Goal: Task Accomplishment & Management: Manage account settings

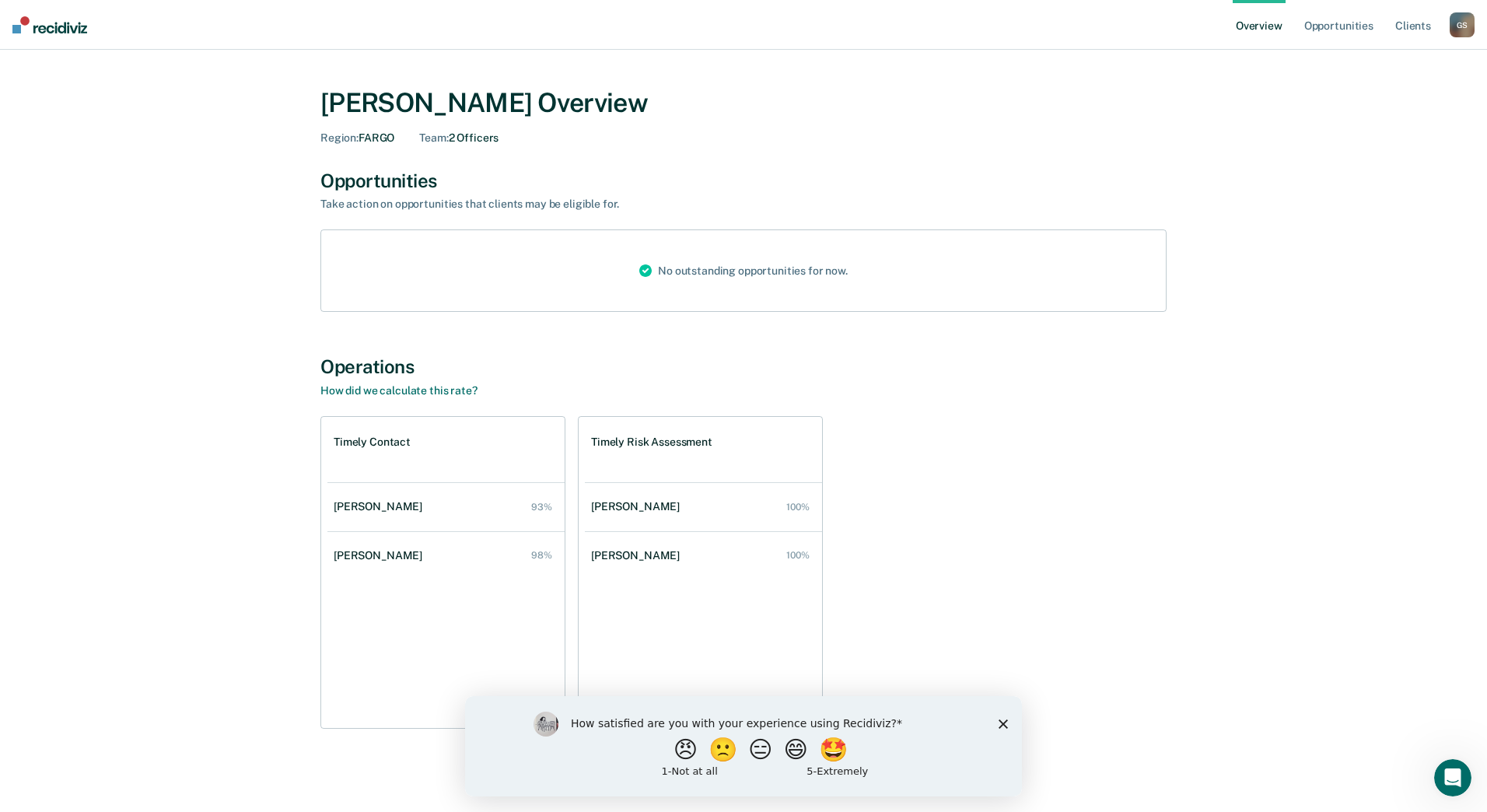
click at [1005, 722] on icon "Close survey" at bounding box center [1003, 724] width 10 height 10
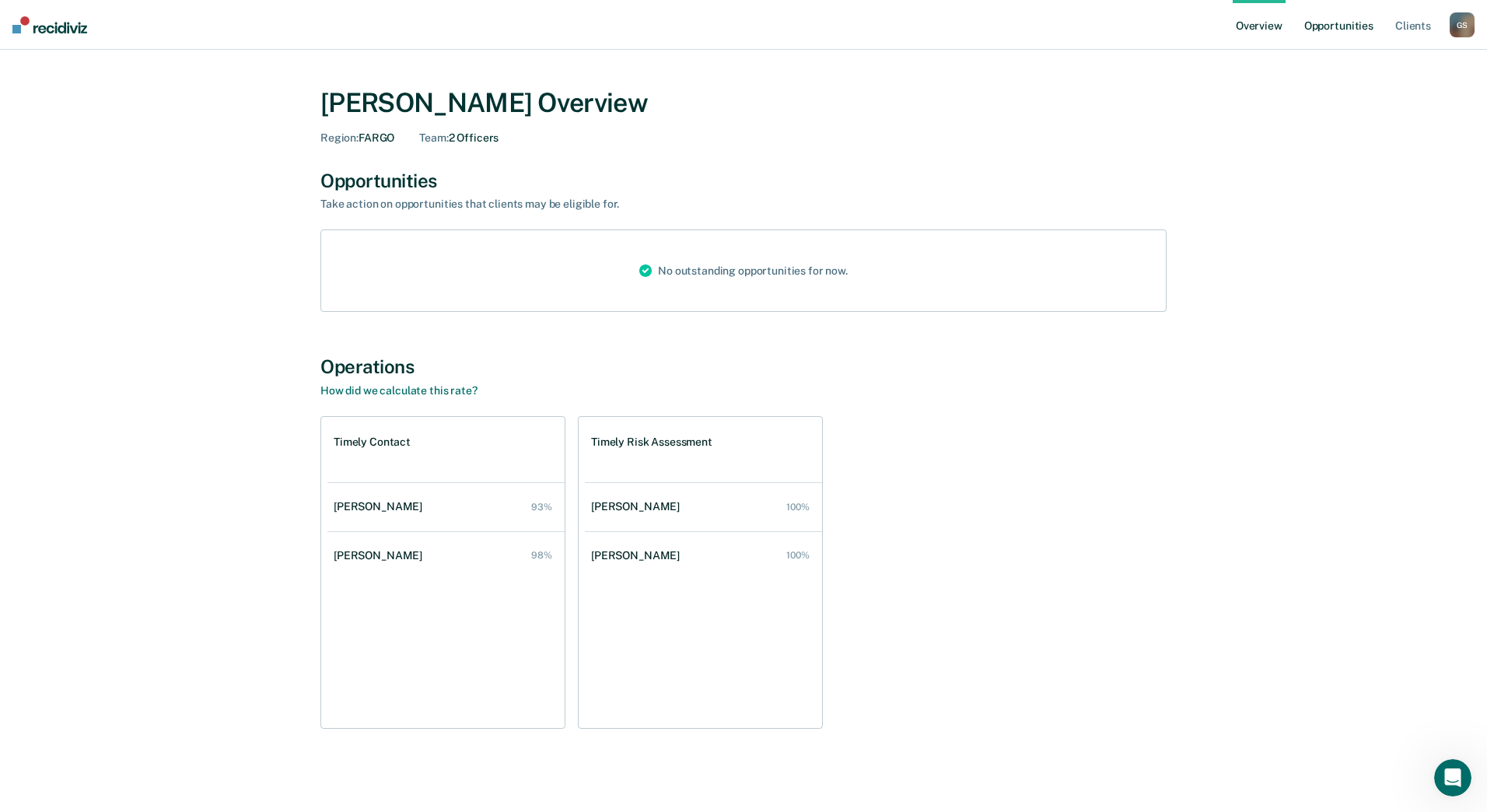
click at [1324, 31] on link "Opportunities" at bounding box center [1338, 24] width 75 height 49
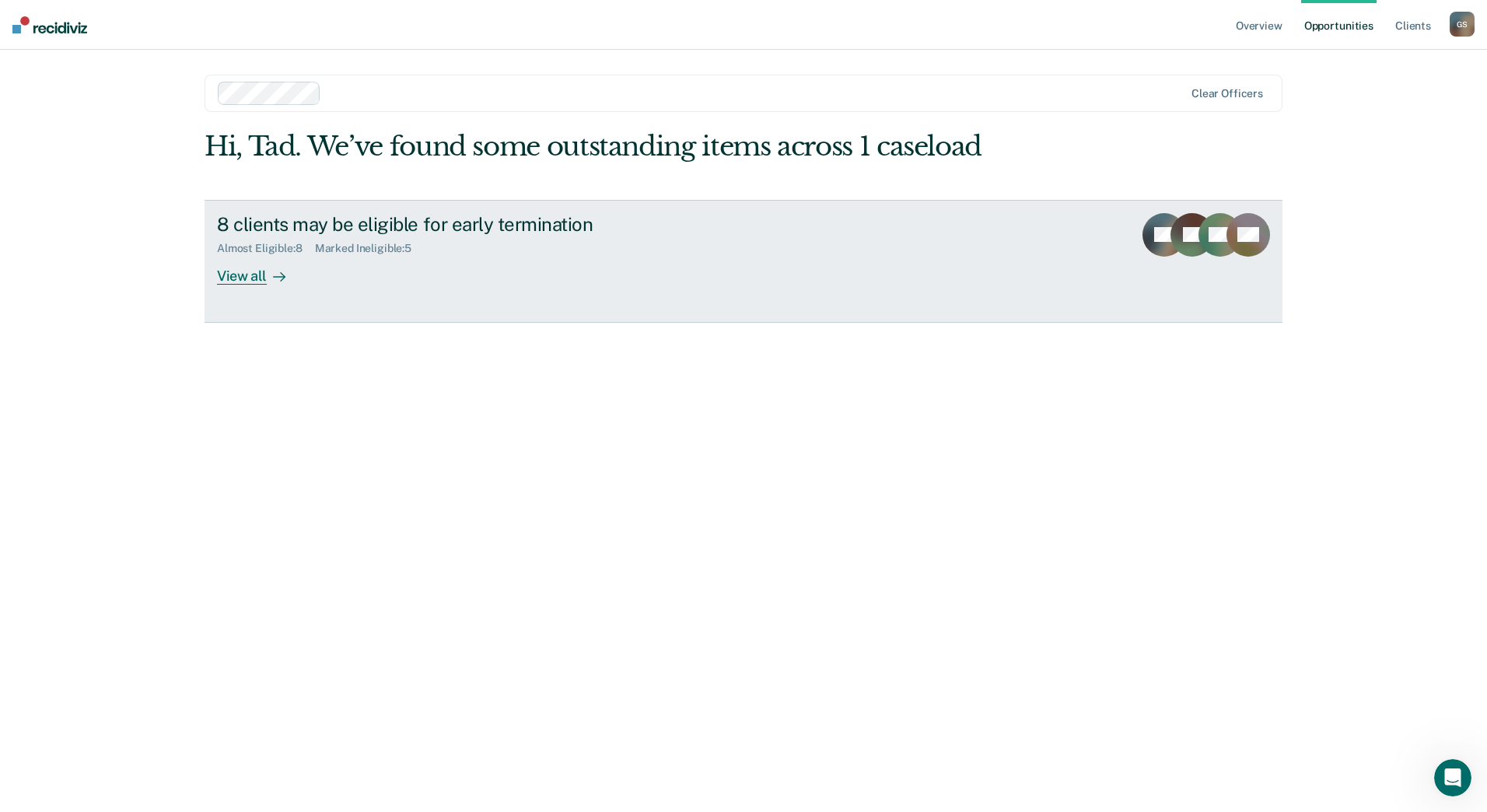
click at [237, 276] on div "View all" at bounding box center [260, 269] width 87 height 30
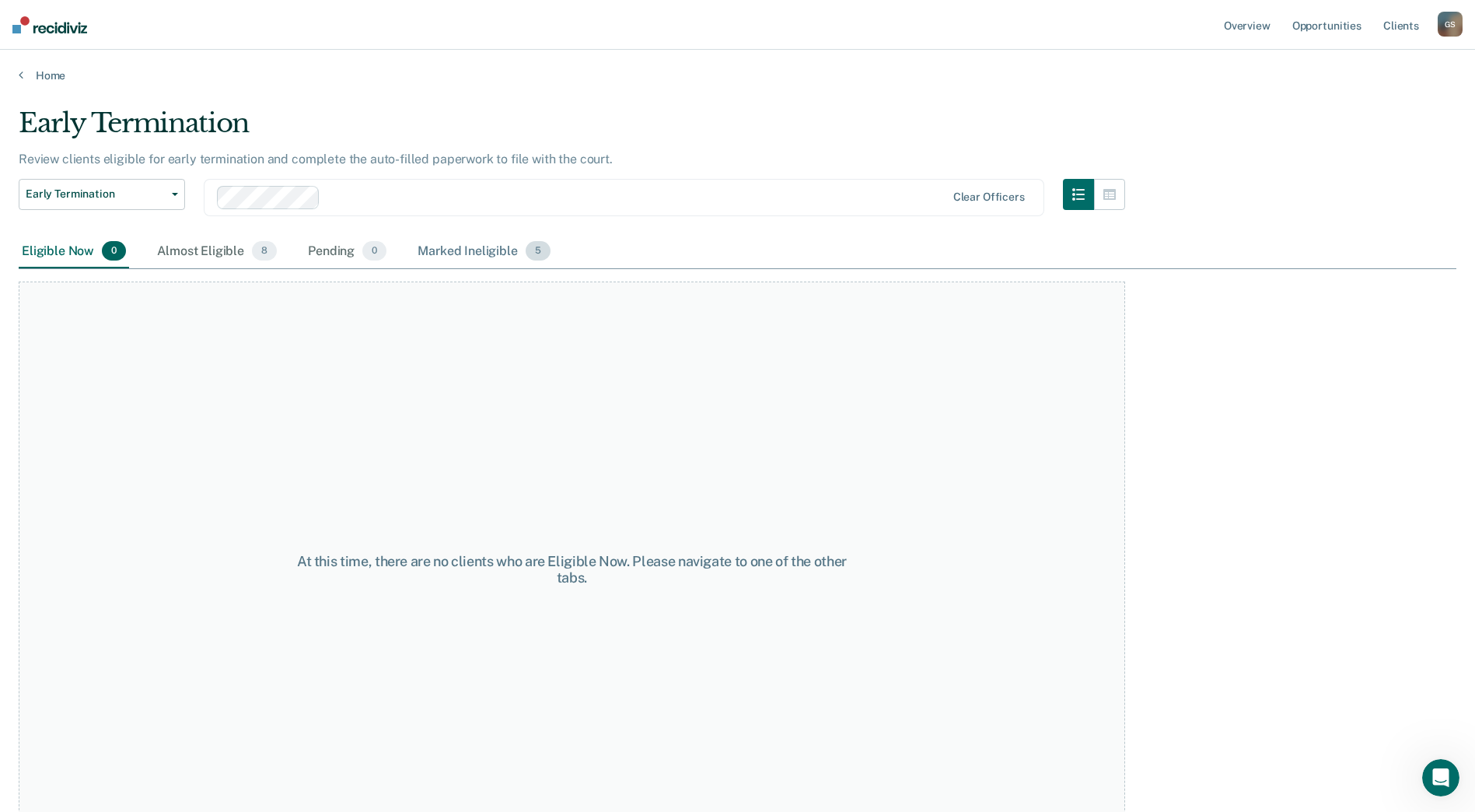
click at [469, 253] on div "Marked Ineligible 5" at bounding box center [484, 252] width 139 height 34
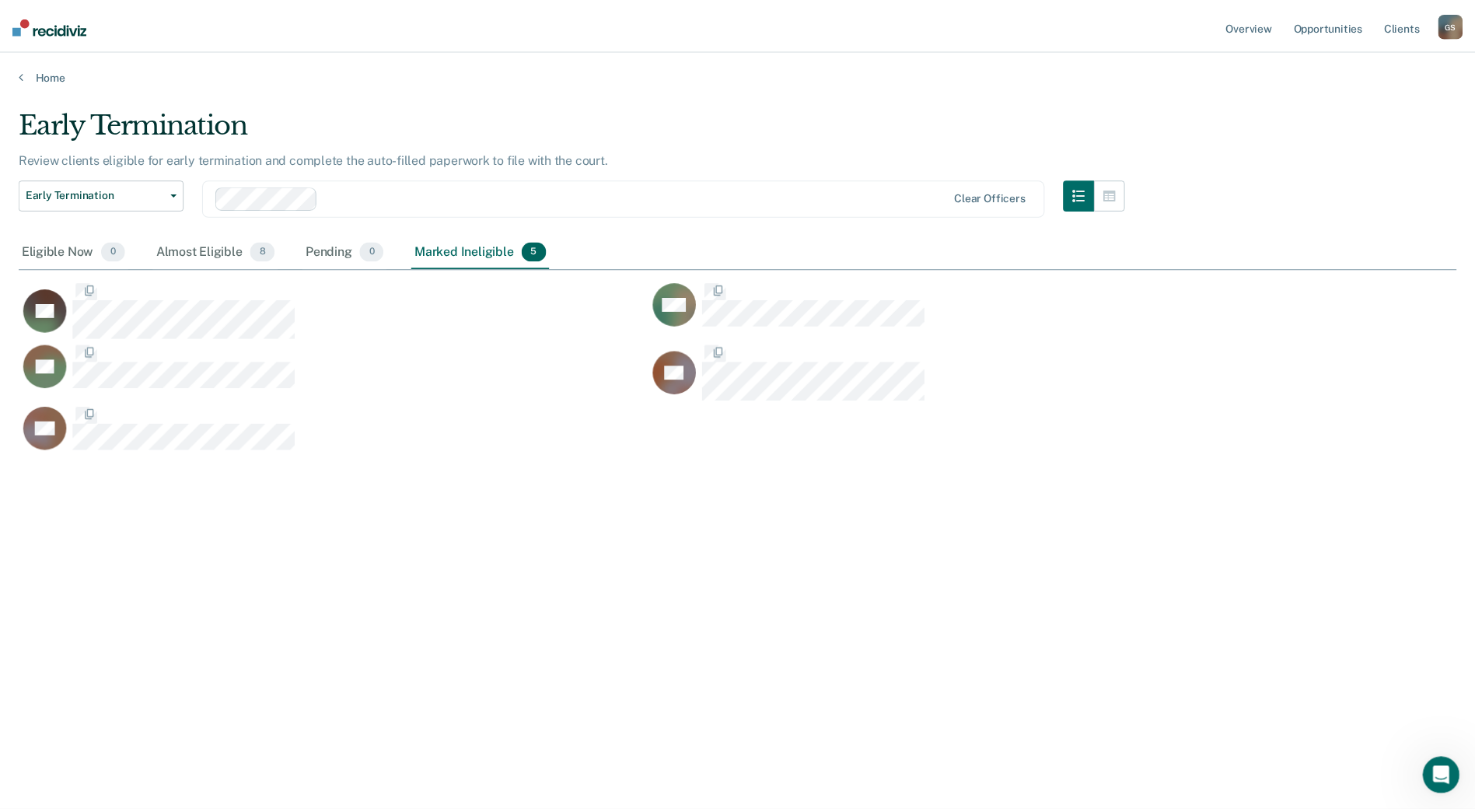
scroll to position [576, 1438]
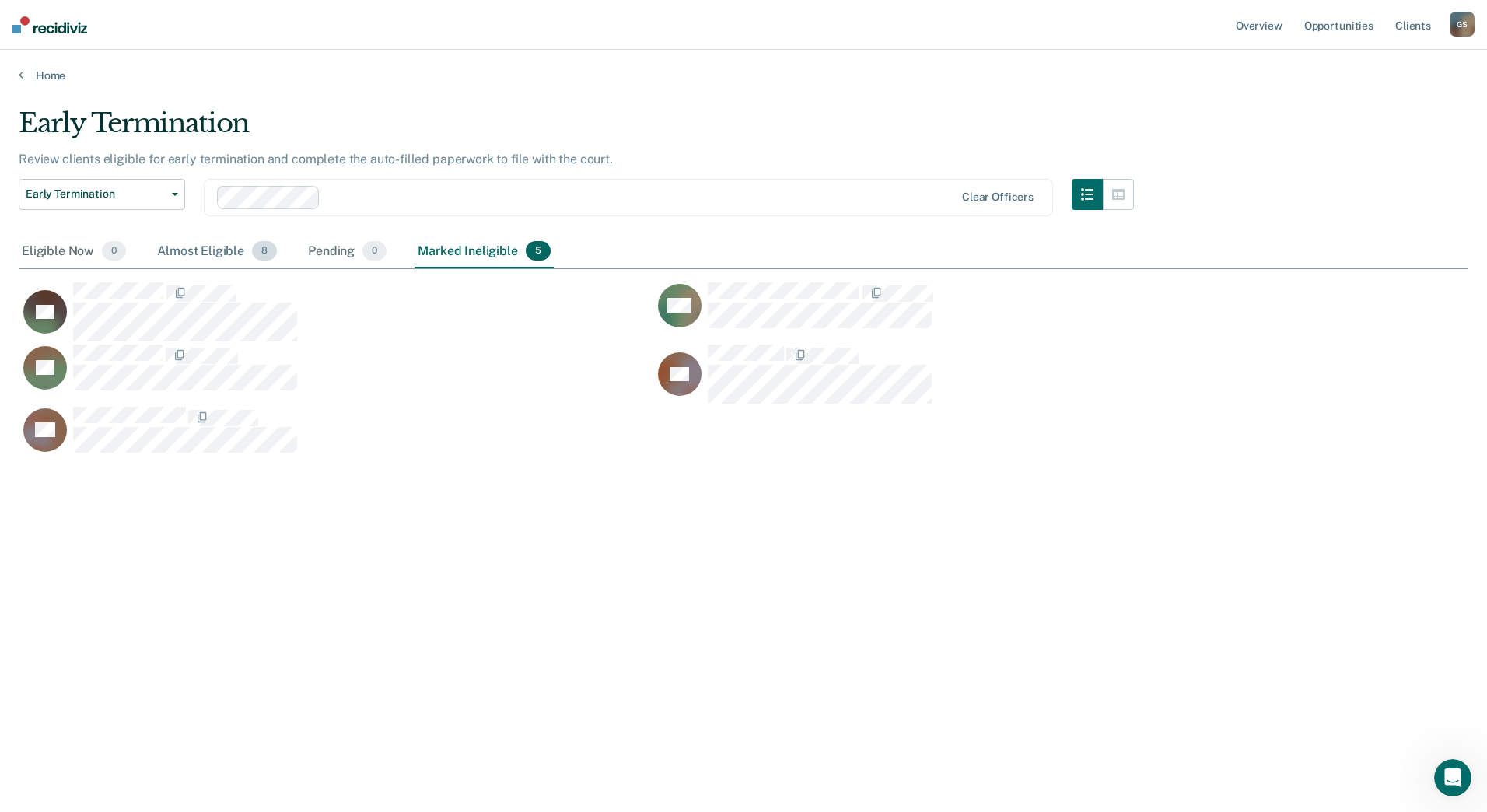
click at [201, 249] on div "Almost Eligible 8" at bounding box center [216, 252] width 126 height 34
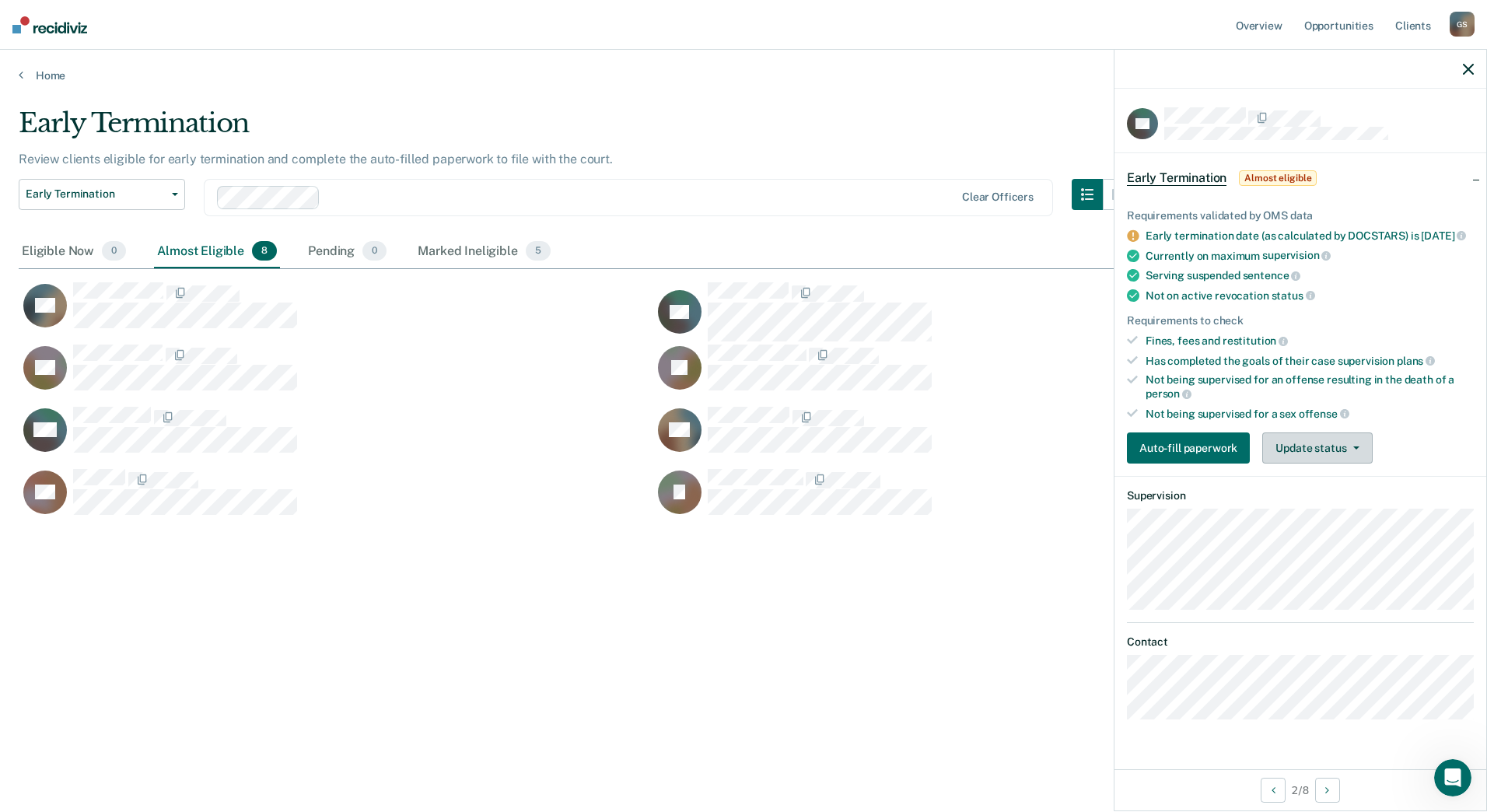
click at [1359, 463] on button "Update status" at bounding box center [1316, 447] width 109 height 31
click at [1322, 522] on button "Mark Ineligible" at bounding box center [1336, 510] width 150 height 25
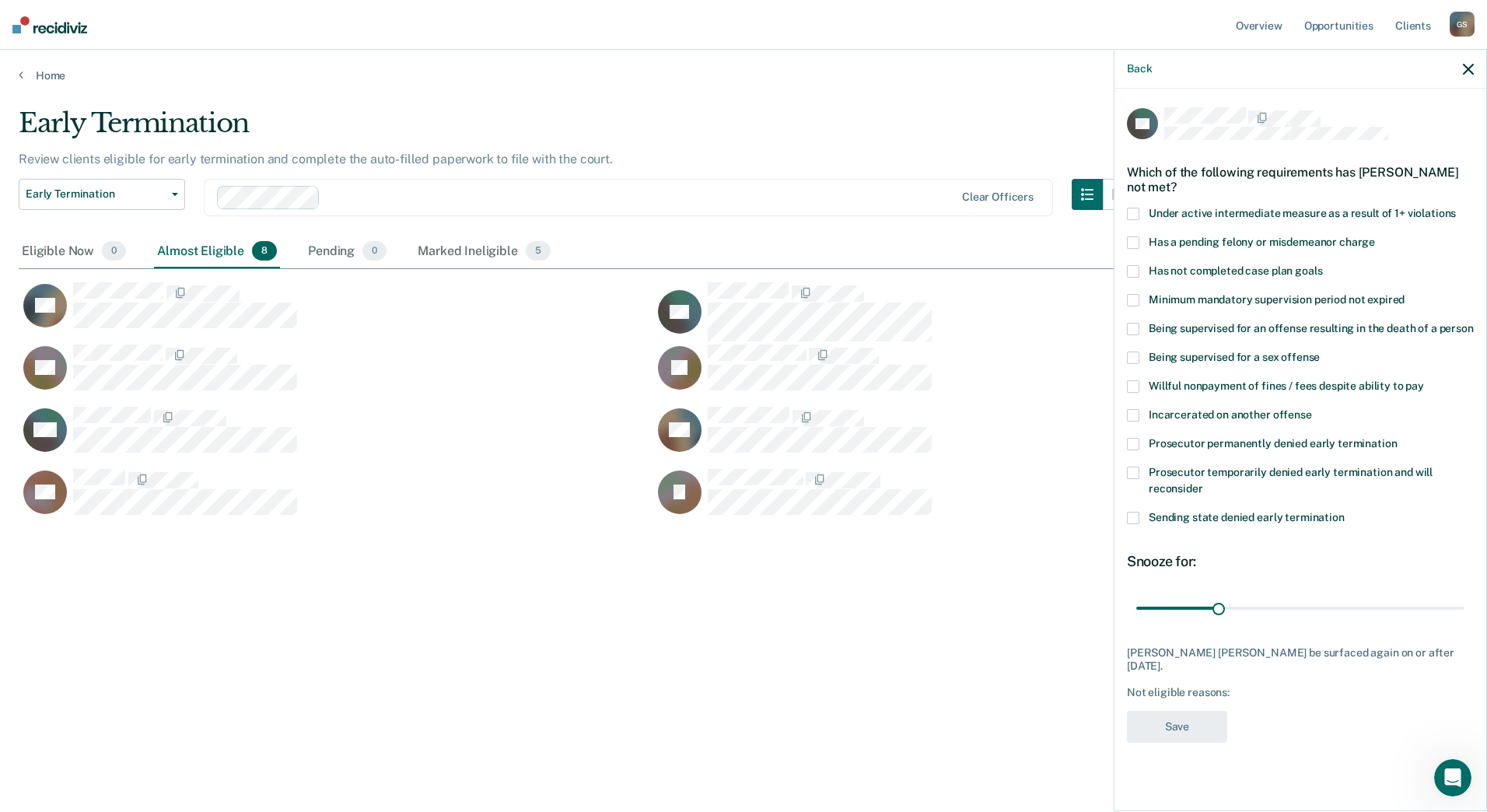
click at [1134, 267] on span at bounding box center [1132, 271] width 12 height 12
click at [1134, 239] on span at bounding box center [1132, 242] width 12 height 12
click at [1134, 300] on span at bounding box center [1132, 300] width 12 height 12
click at [1133, 212] on span at bounding box center [1132, 213] width 12 height 12
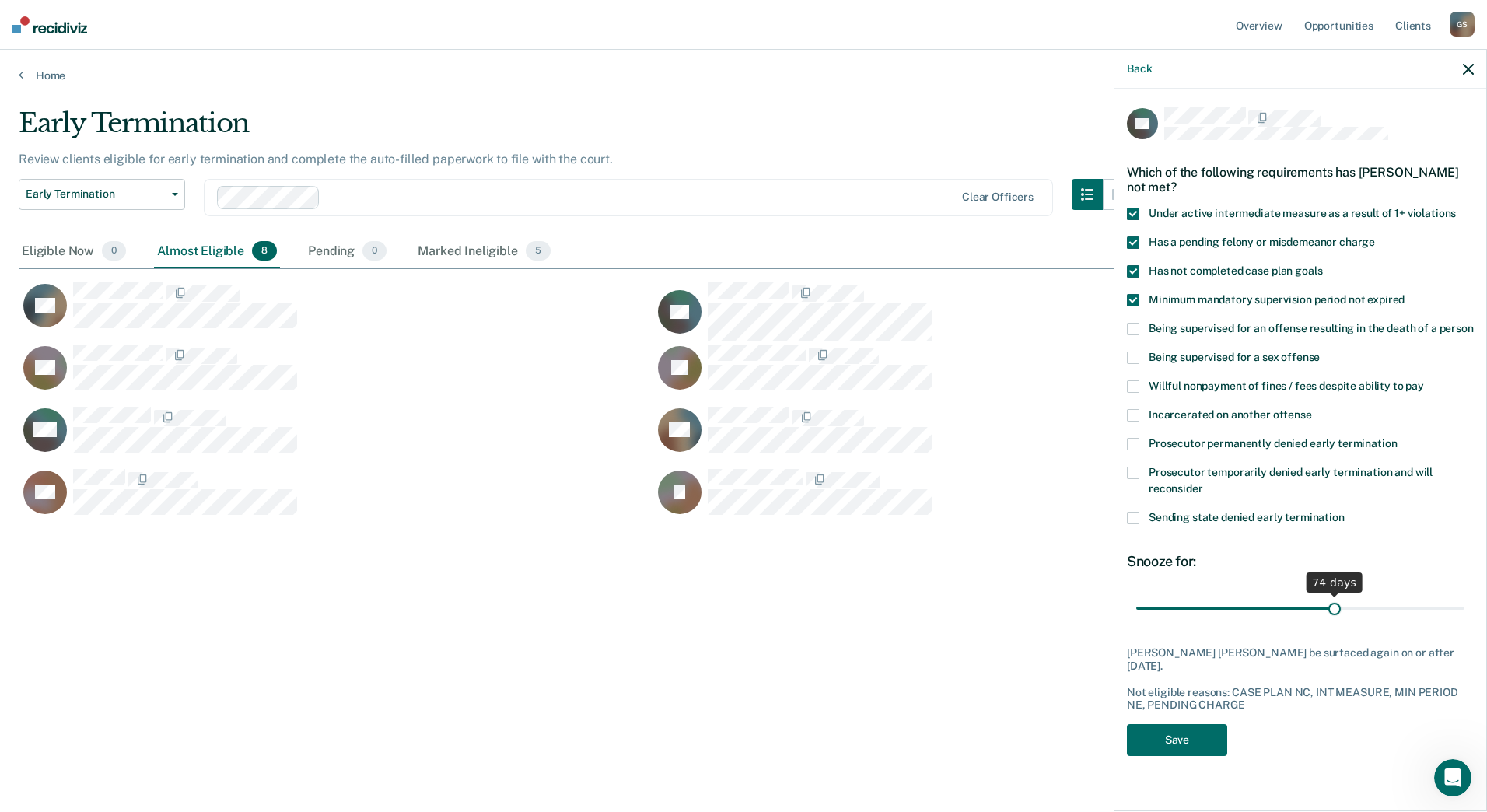
drag, startPoint x: 1216, startPoint y: 605, endPoint x: 1335, endPoint y: 621, distance: 120.1
type input "74"
click at [1335, 621] on input "range" at bounding box center [1300, 608] width 328 height 28
click at [1194, 733] on button "Save" at bounding box center [1177, 739] width 100 height 32
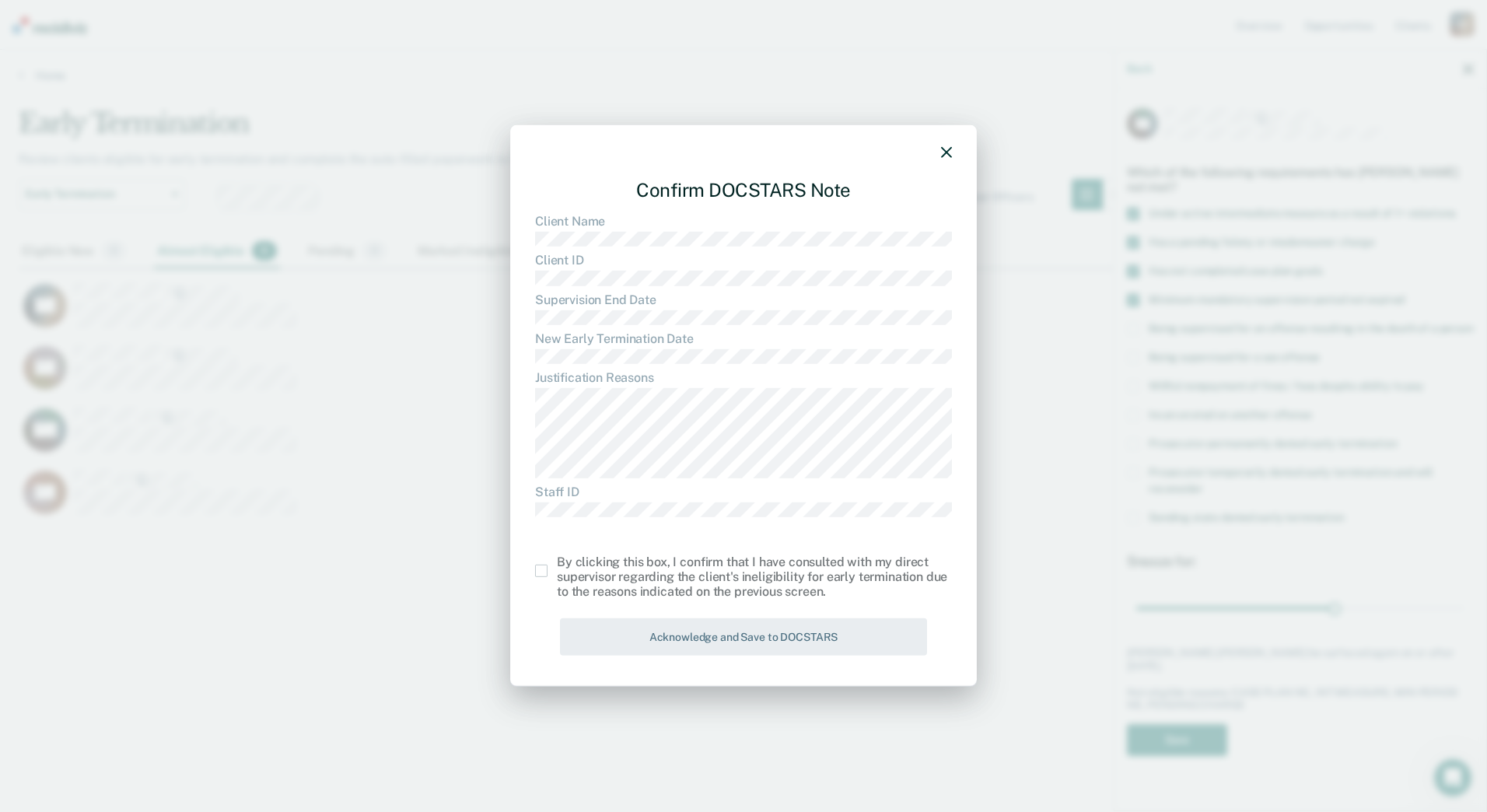
click at [540, 570] on span at bounding box center [541, 571] width 12 height 12
click at [557, 565] on input "checkbox" at bounding box center [557, 565] width 0 height 0
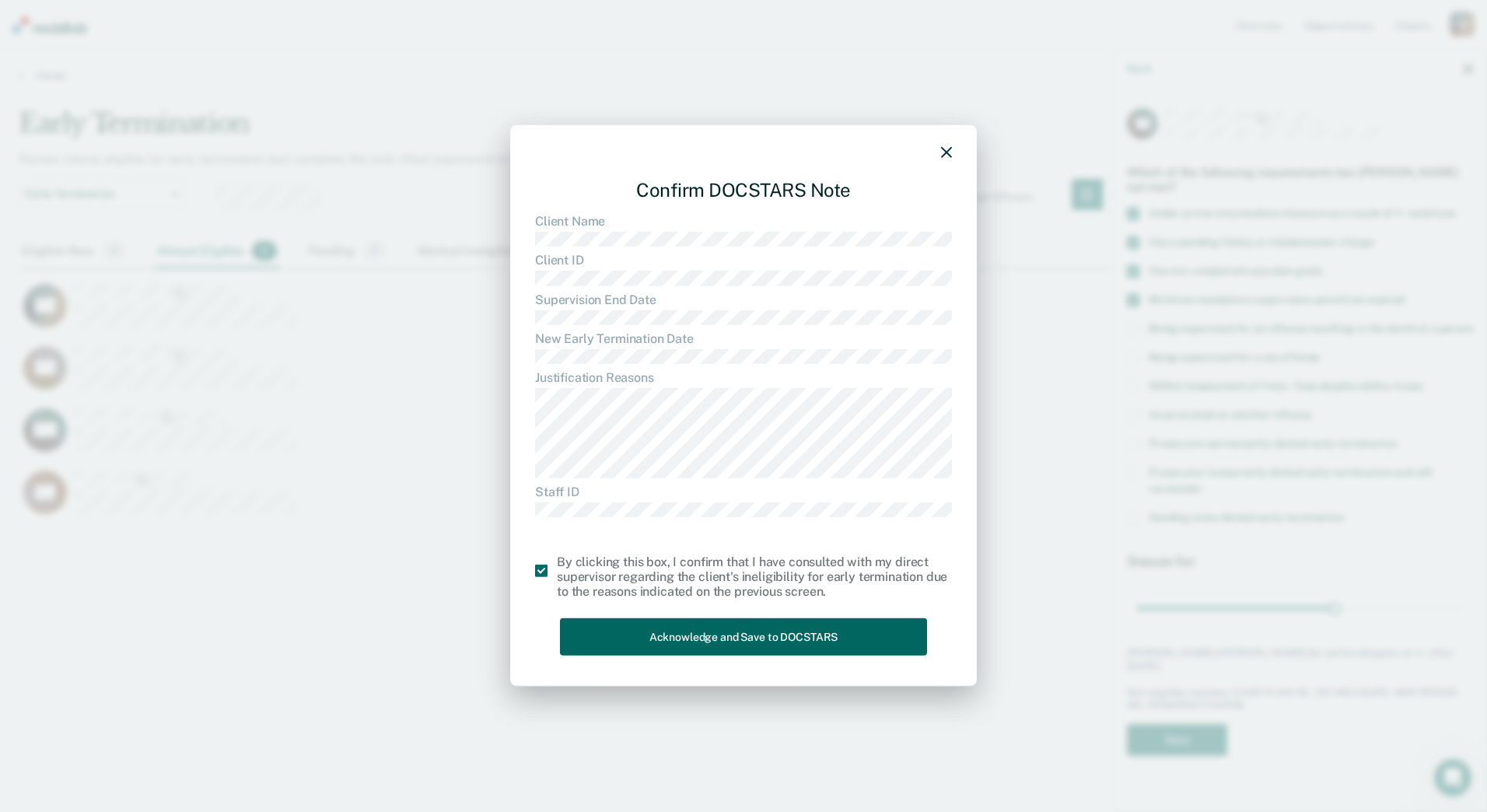
click at [676, 641] on button "Acknowledge and Save to DOCSTARS" at bounding box center [743, 636] width 367 height 38
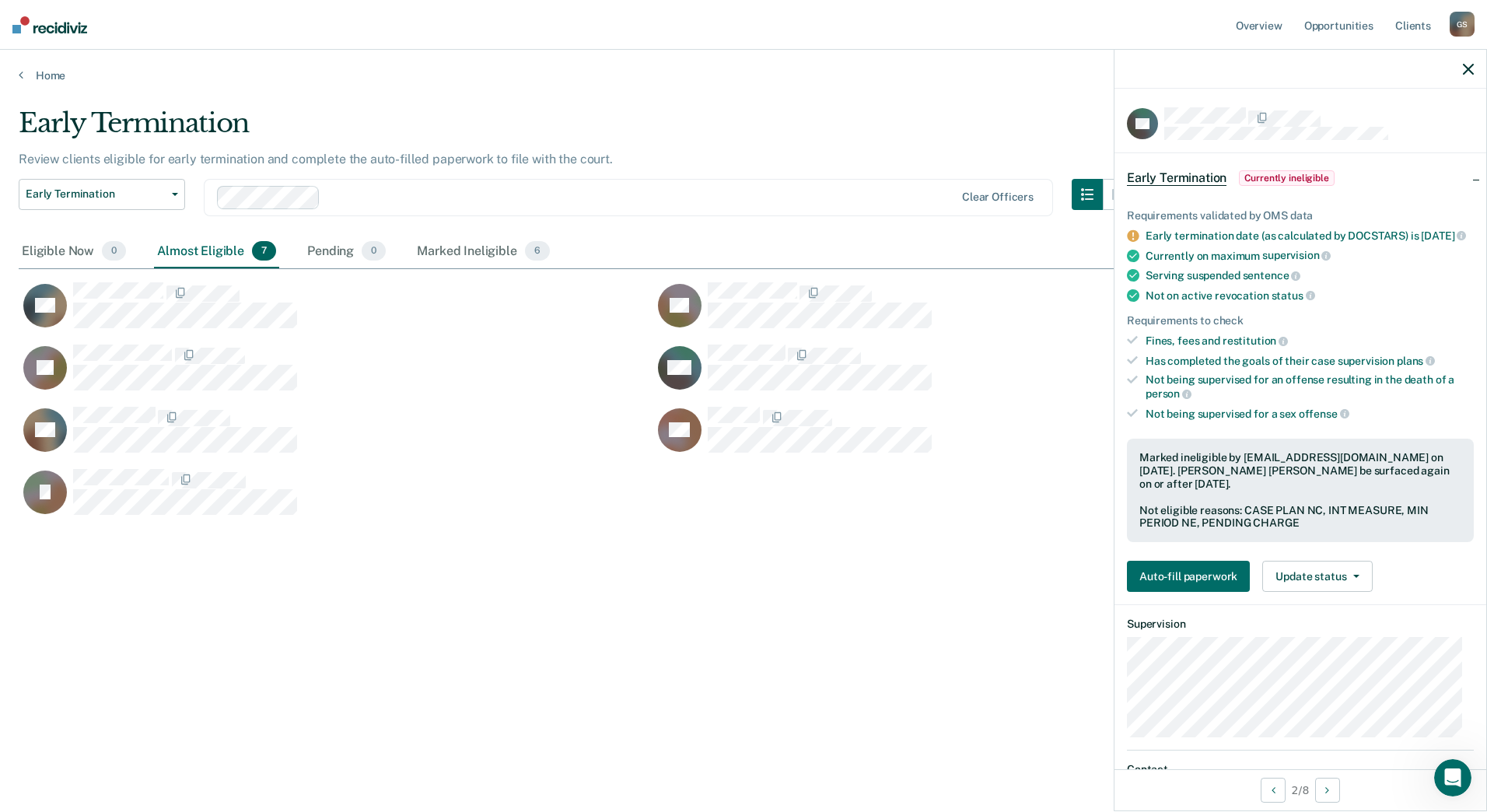
click at [1469, 68] on icon "button" at bounding box center [1468, 69] width 11 height 11
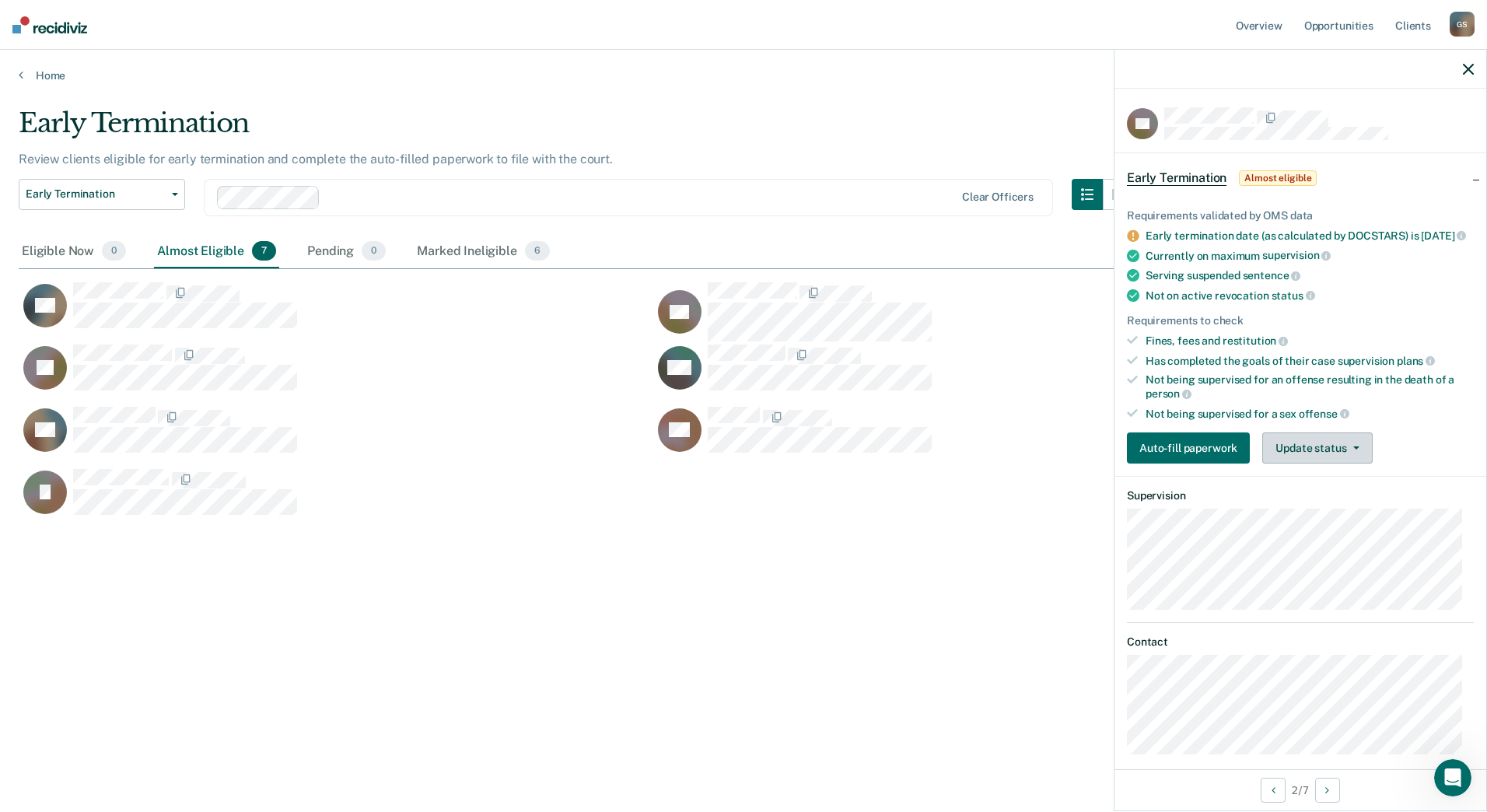
click at [1323, 460] on button "Update status" at bounding box center [1316, 447] width 109 height 31
click at [1315, 523] on button "Mark Ineligible" at bounding box center [1336, 510] width 150 height 25
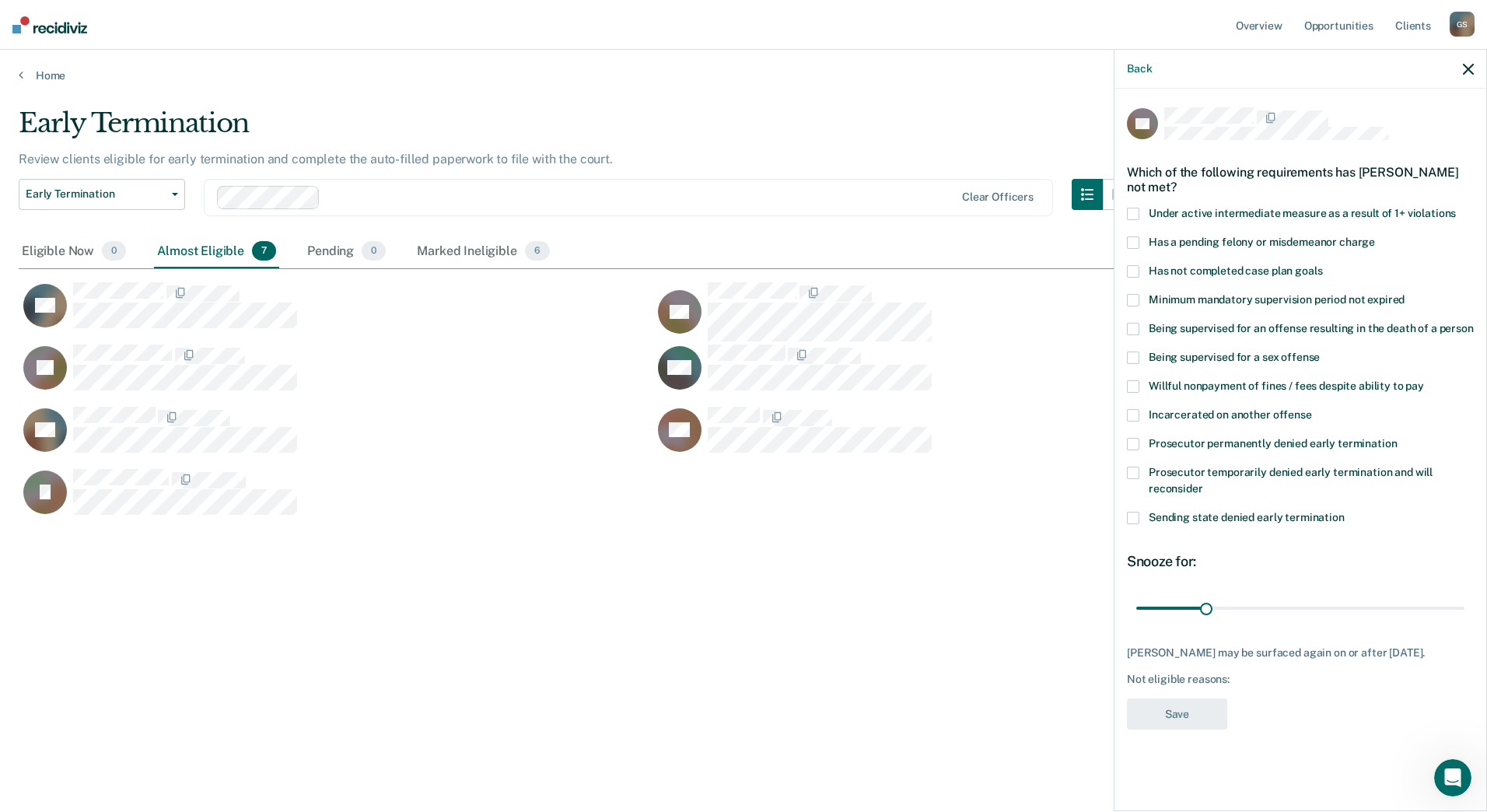
click at [1130, 207] on span at bounding box center [1132, 213] width 12 height 12
click at [1135, 266] on span at bounding box center [1132, 271] width 12 height 12
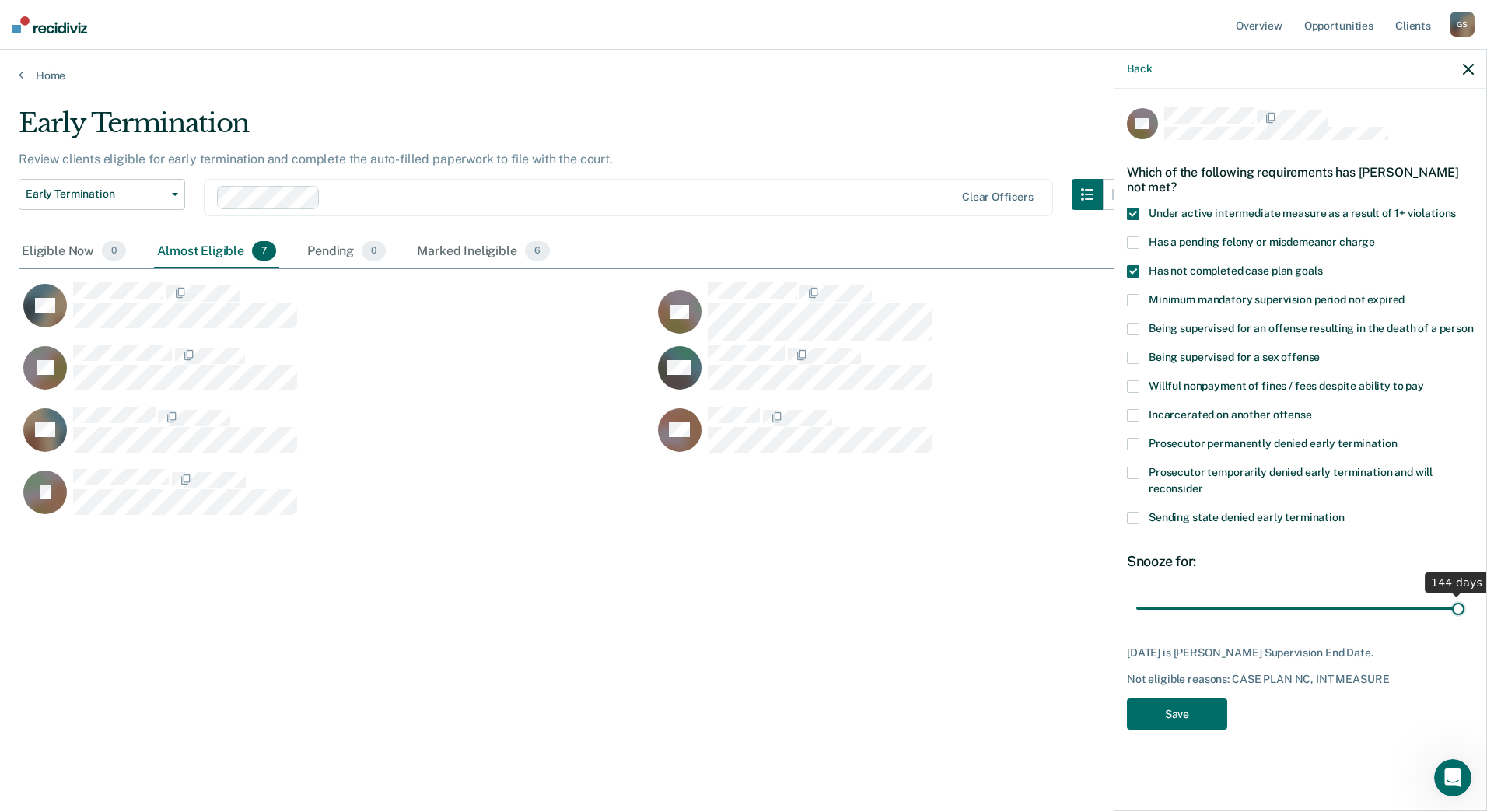
drag, startPoint x: 1208, startPoint y: 612, endPoint x: 1484, endPoint y: 633, distance: 276.8
type input "144"
click at [1464, 622] on input "range" at bounding box center [1300, 608] width 328 height 28
click at [1175, 709] on button "Save" at bounding box center [1177, 714] width 100 height 32
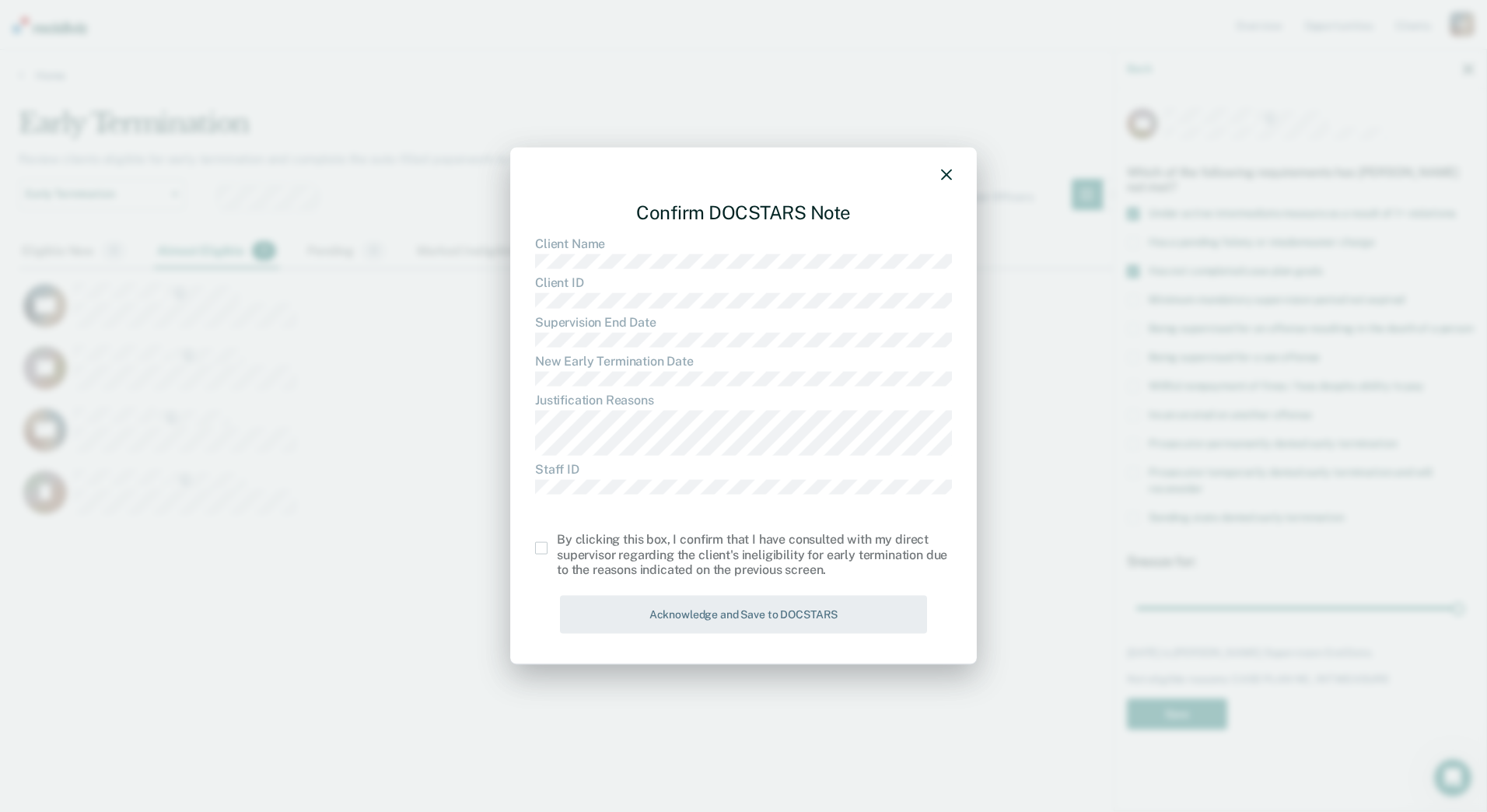
click at [540, 546] on span at bounding box center [541, 548] width 12 height 12
click at [557, 542] on input "checkbox" at bounding box center [557, 542] width 0 height 0
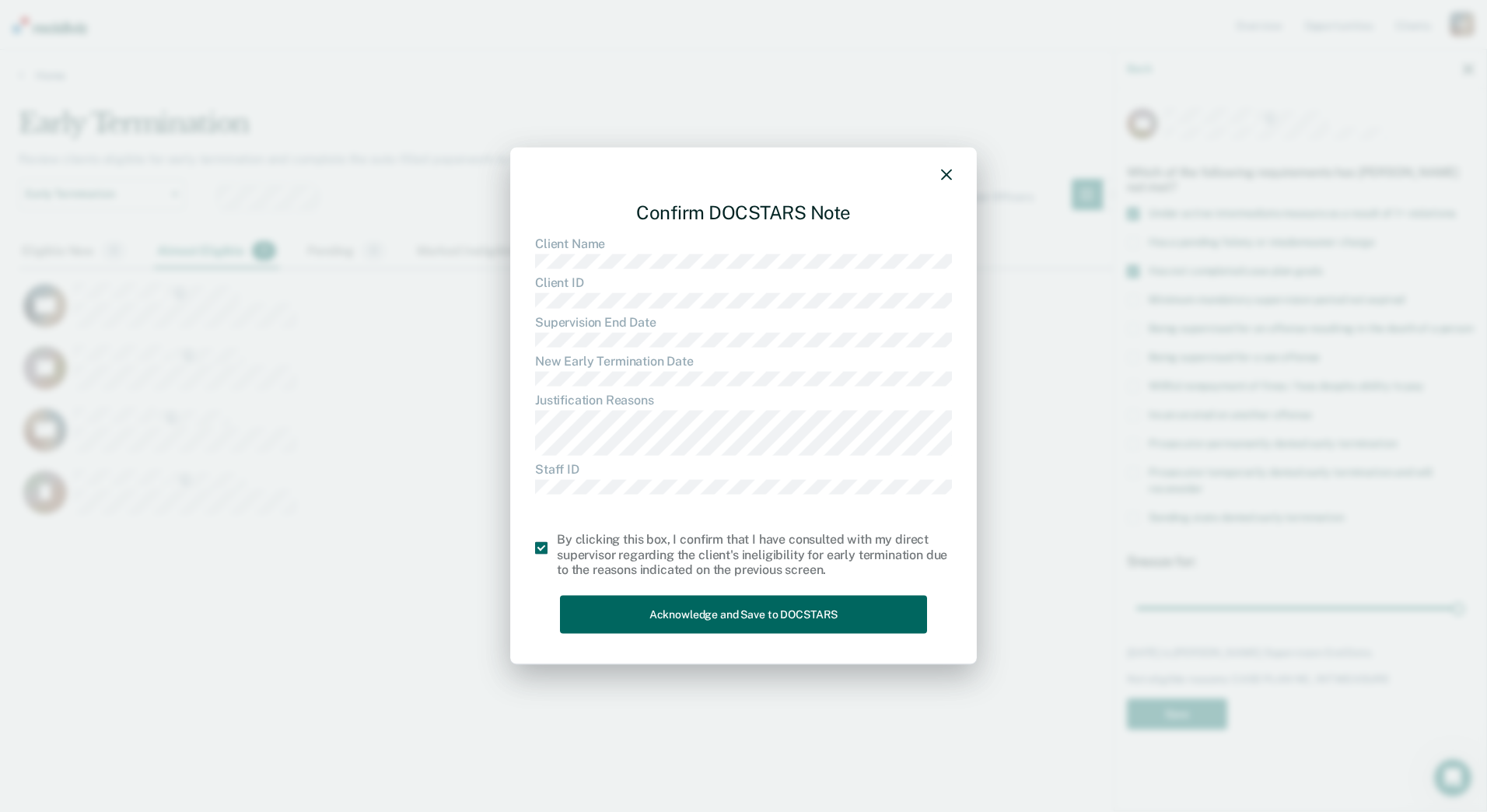
click at [669, 618] on button "Acknowledge and Save to DOCSTARS" at bounding box center [743, 614] width 367 height 38
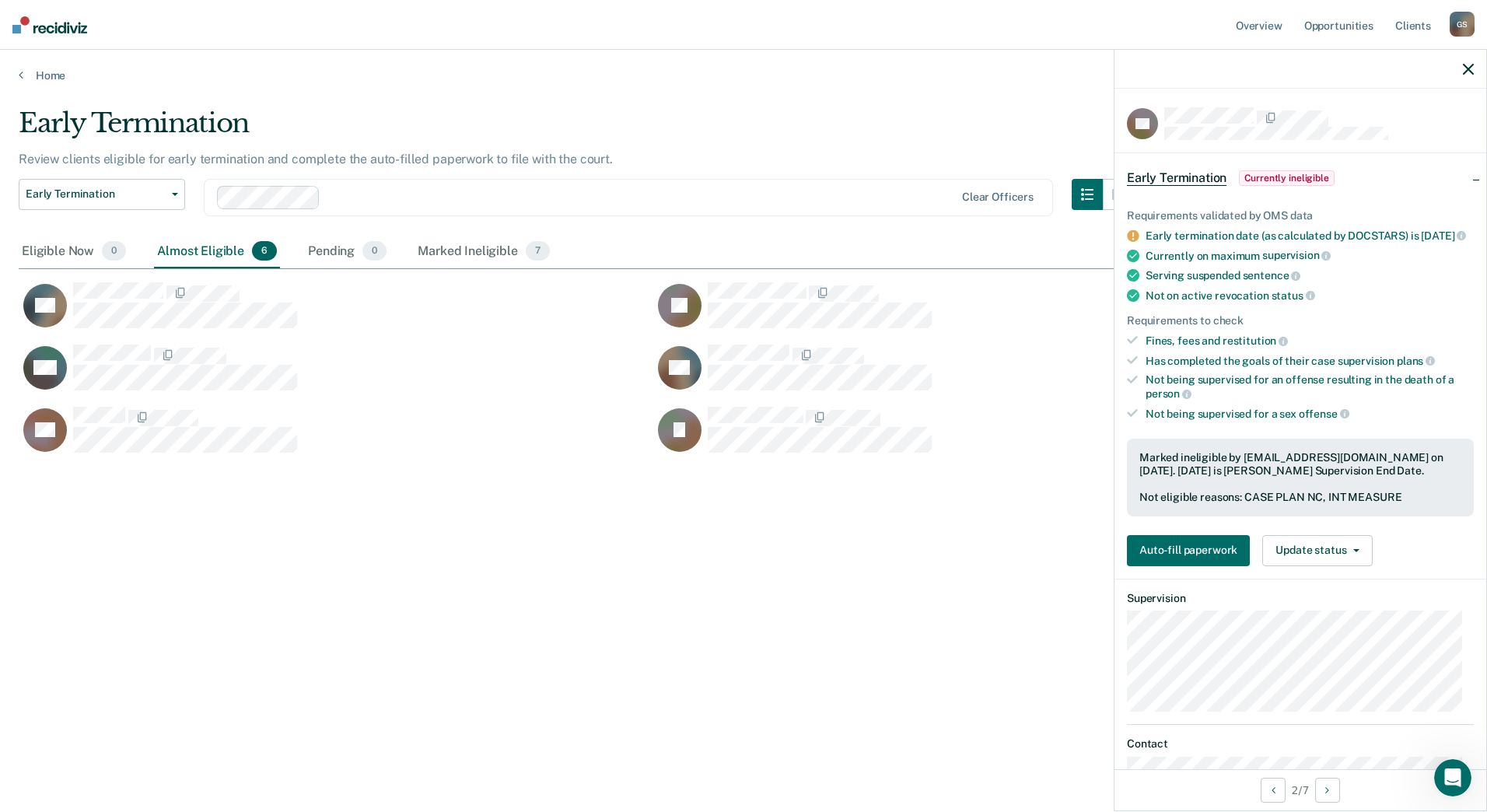
click at [1463, 70] on icon "button" at bounding box center [1468, 69] width 11 height 11
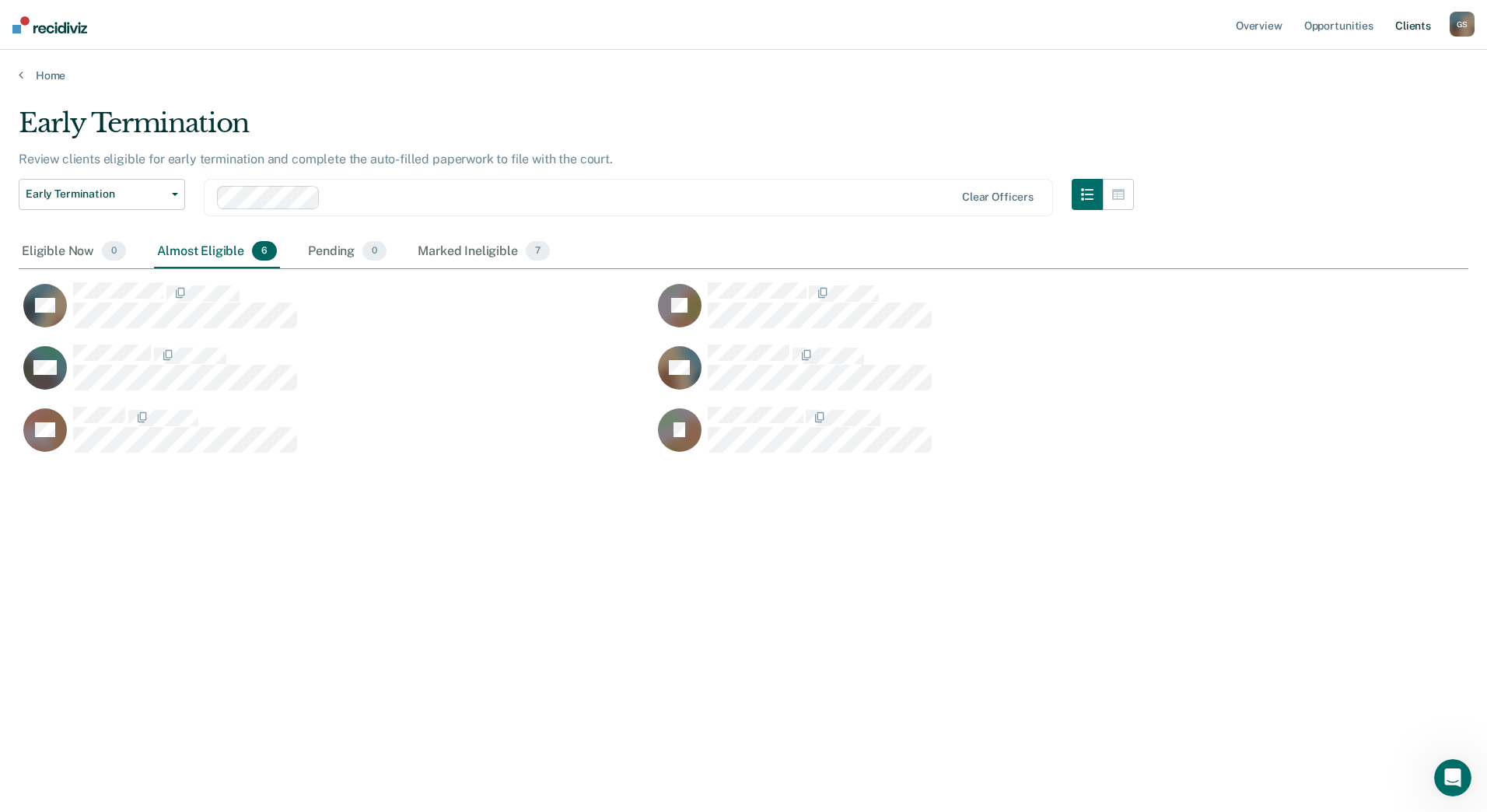
click at [1412, 19] on link "Client s" at bounding box center [1413, 24] width 42 height 49
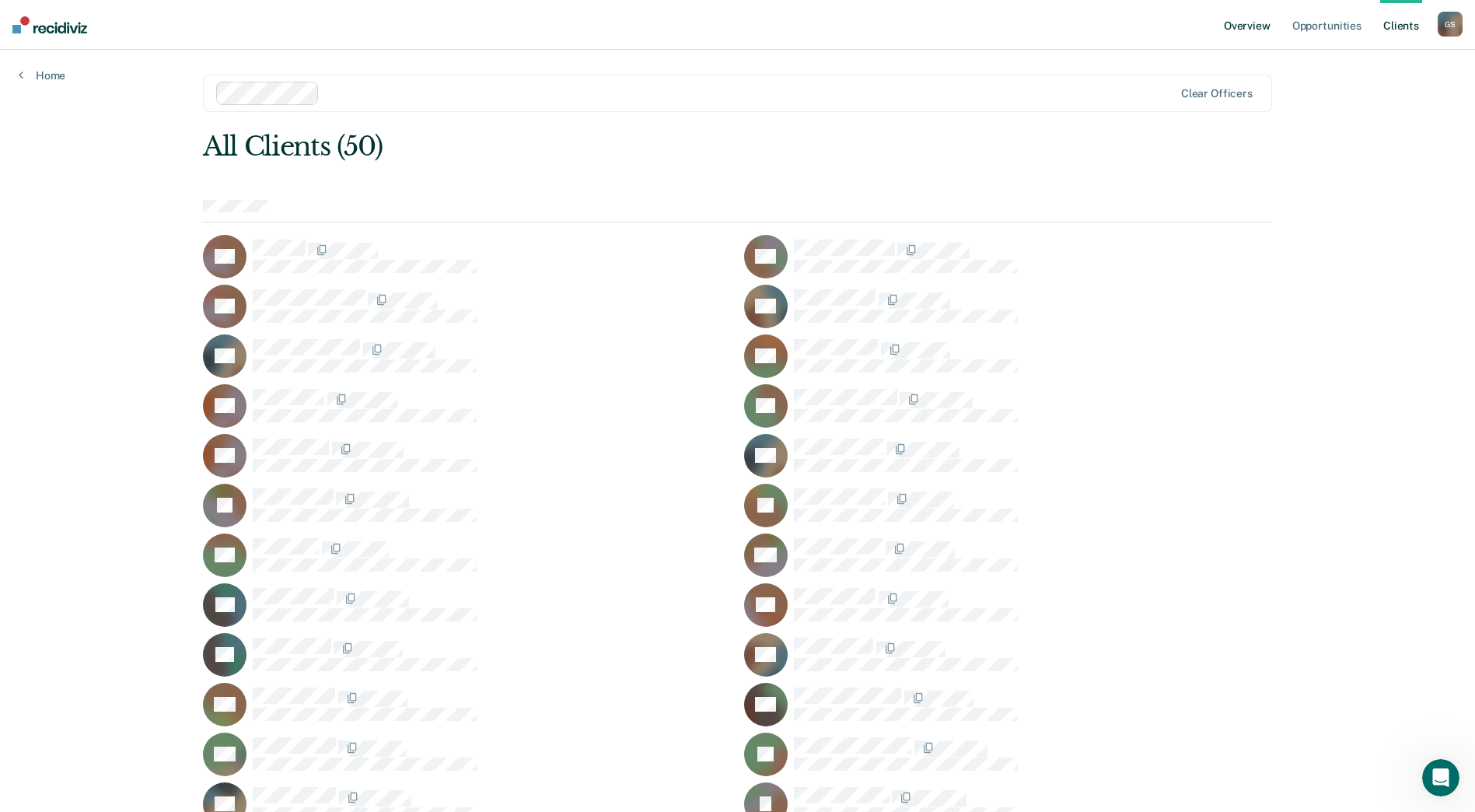
click at [1242, 27] on link "Overview" at bounding box center [1246, 24] width 53 height 49
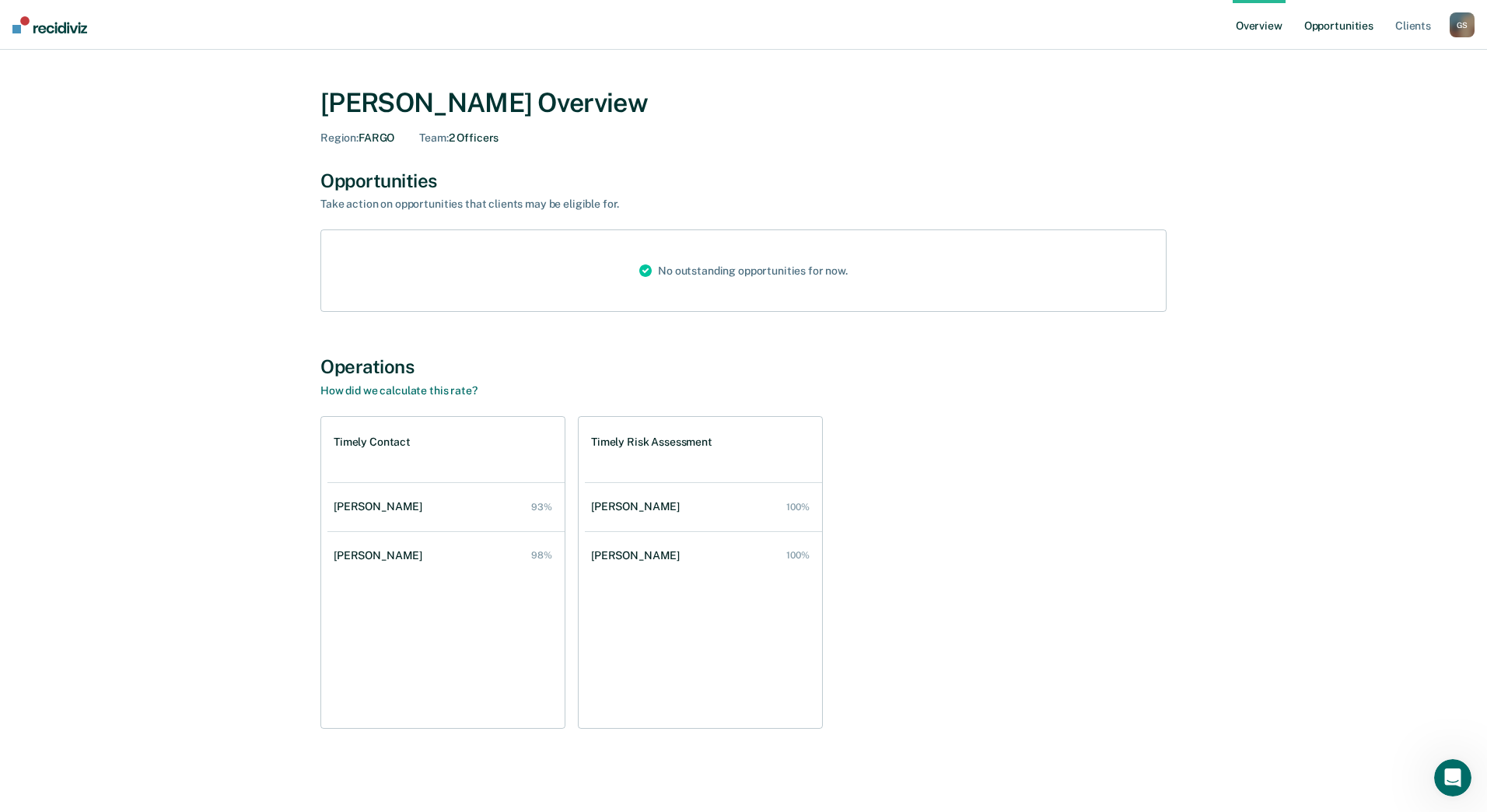
click at [1325, 26] on link "Opportunities" at bounding box center [1338, 24] width 75 height 49
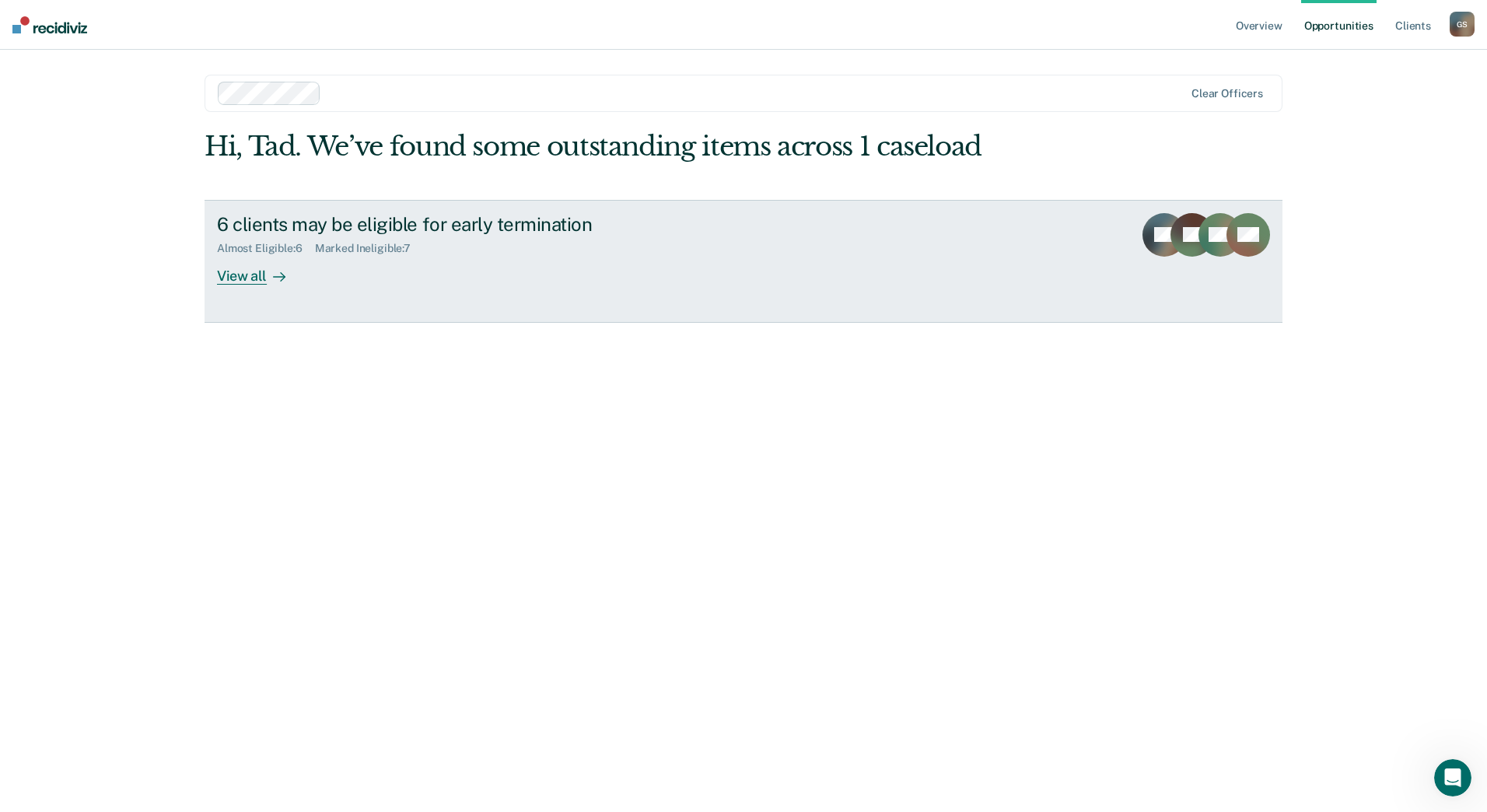
click at [242, 272] on div "View all" at bounding box center [260, 269] width 87 height 30
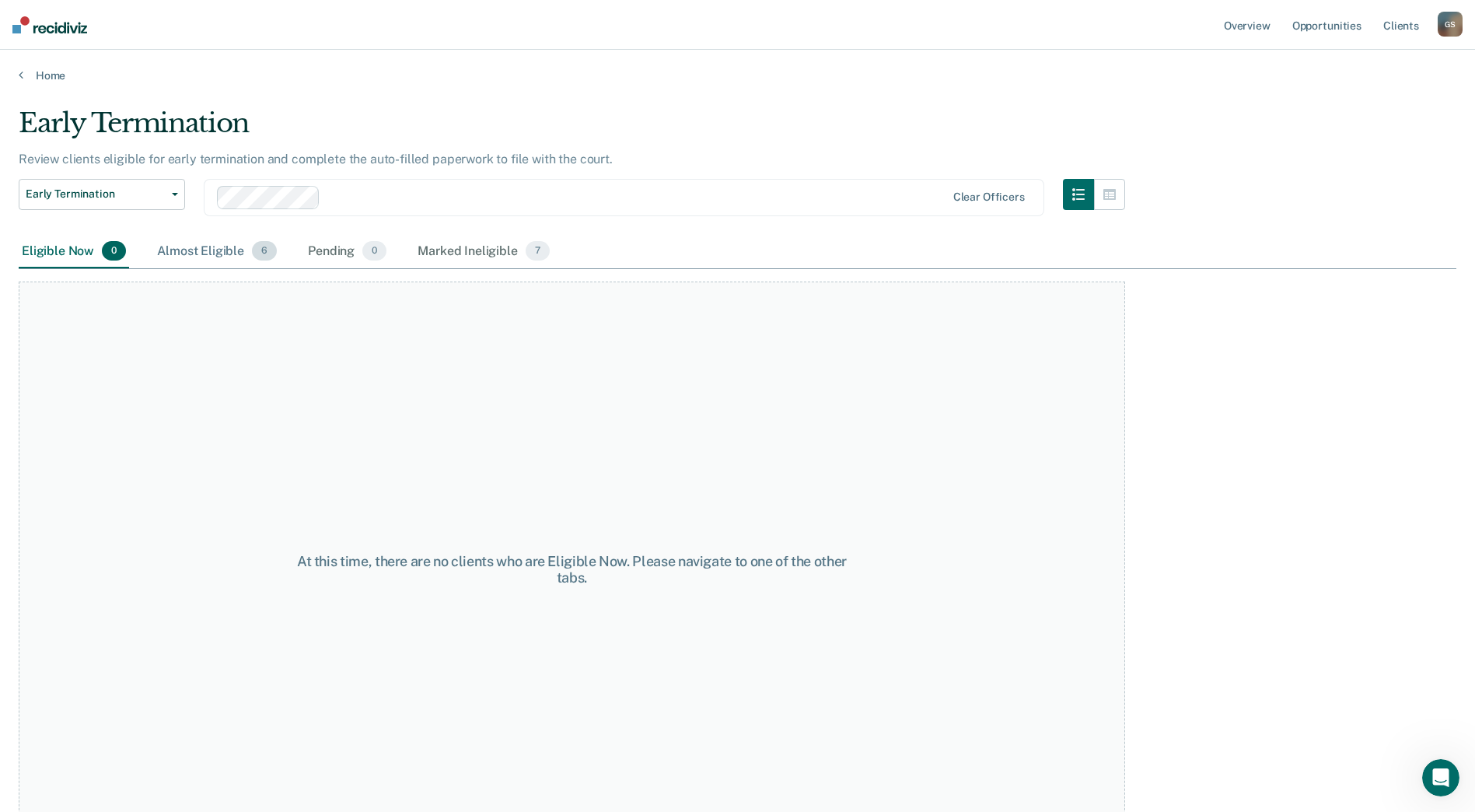
click at [199, 246] on div "Almost Eligible 6" at bounding box center [216, 252] width 126 height 34
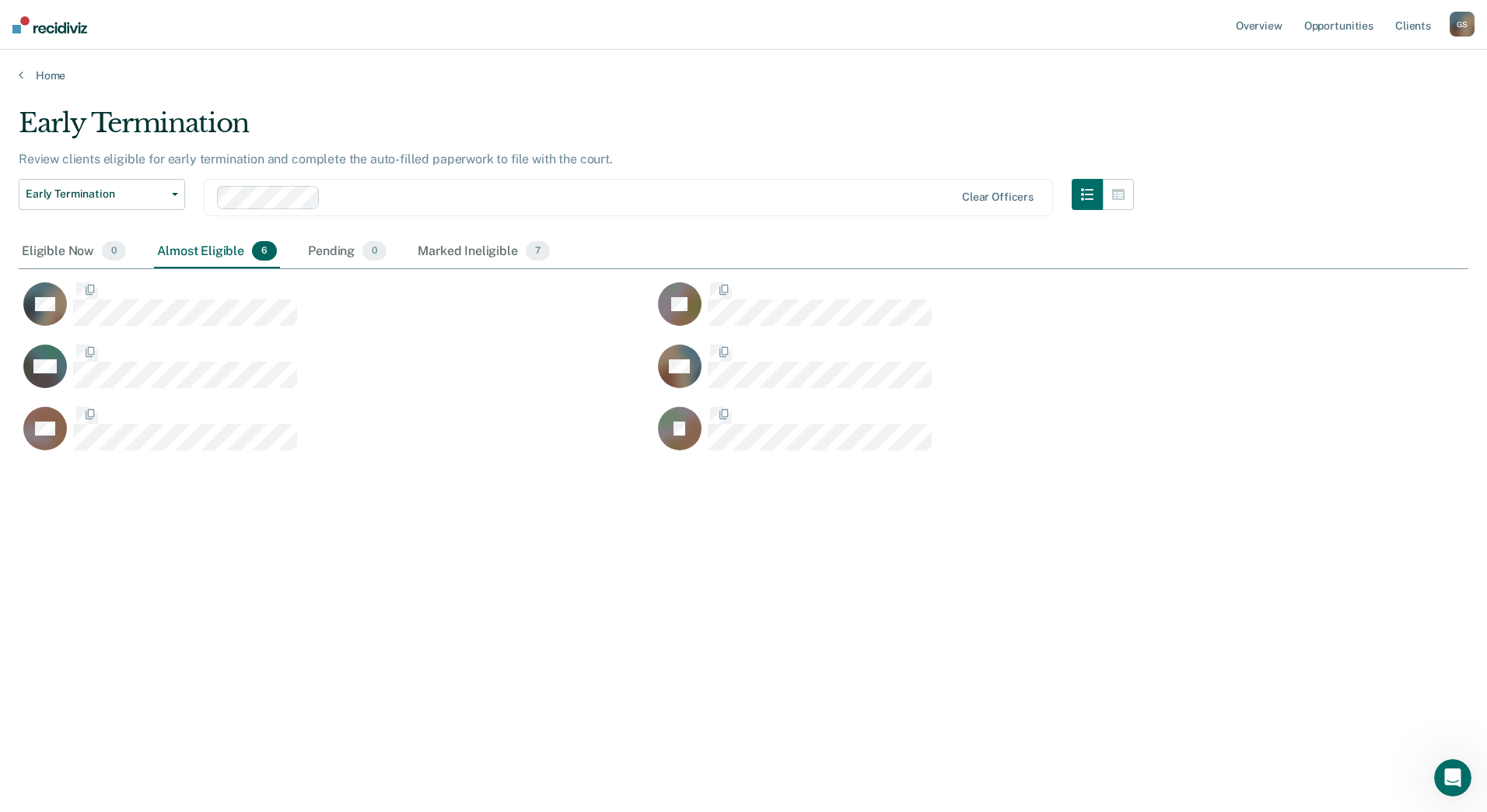
scroll to position [576, 1438]
click at [1463, 22] on div "G S" at bounding box center [1462, 24] width 25 height 25
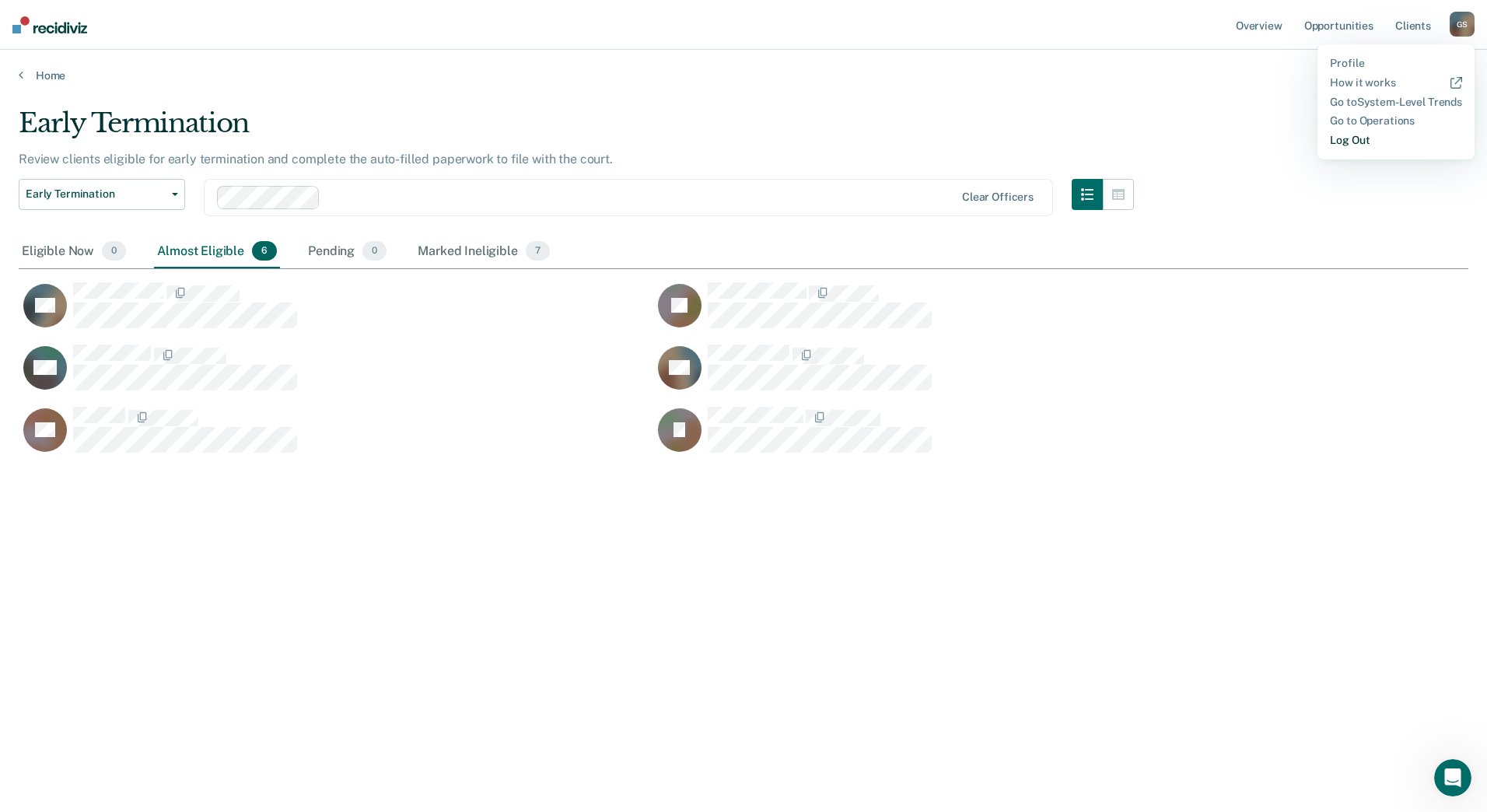
click at [1353, 135] on link "Log Out" at bounding box center [1395, 140] width 132 height 13
